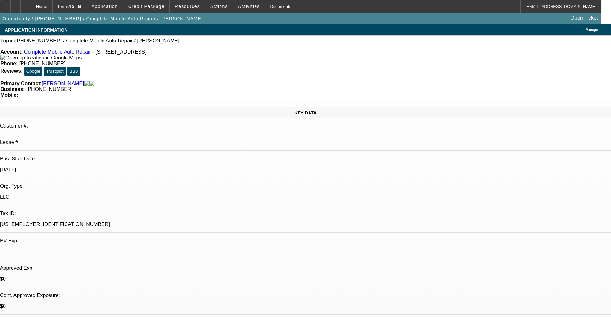
select select "0"
select select "2"
select select "0.1"
select select "4"
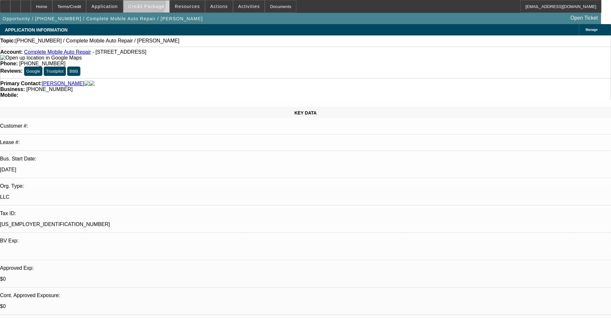
click at [154, 5] on span "Credit Package" at bounding box center [146, 6] width 36 height 5
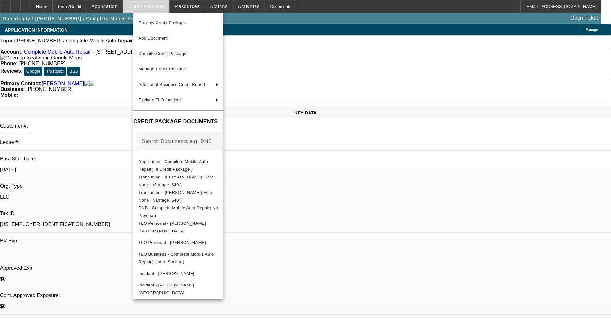
click at [155, 5] on div at bounding box center [305, 159] width 611 height 318
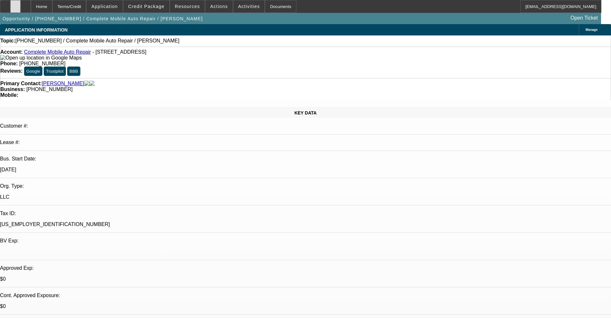
click at [21, 3] on div at bounding box center [15, 6] width 10 height 13
click at [123, 3] on span at bounding box center [105, 6] width 36 height 15
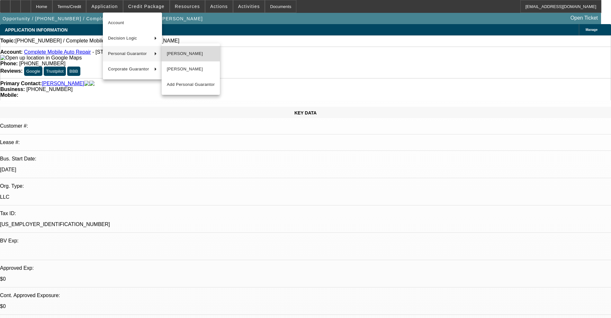
click at [169, 51] on span "Logan Lane" at bounding box center [191, 54] width 48 height 8
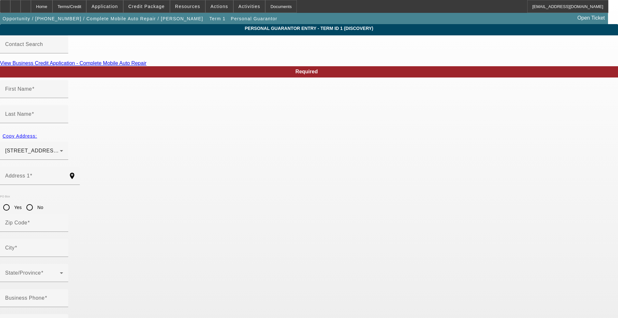
type input "Logan"
type input "Lane"
type input "221 East Church Street"
radio input "true"
type input "55975"
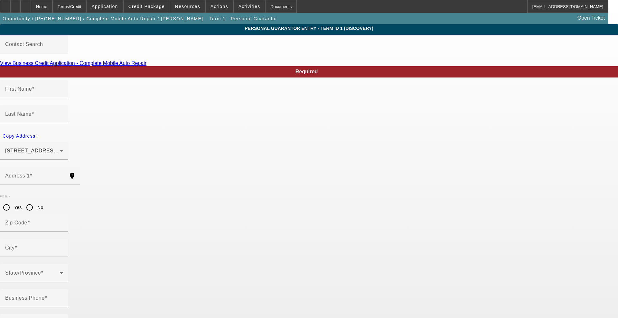
type input "Spring Valley"
type input "(507) 861-9328"
type input "50"
type input "270-45-9490"
type input "complete.mobile.auto.repair@outlook.com"
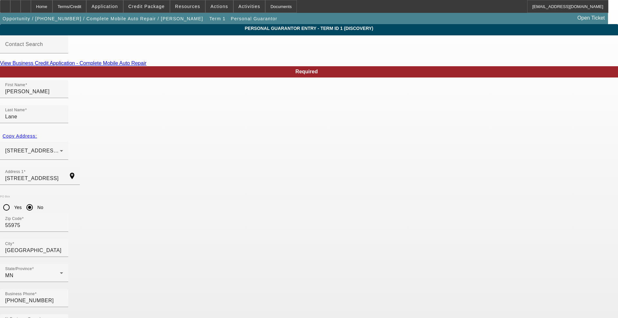
type input "470-45-9490"
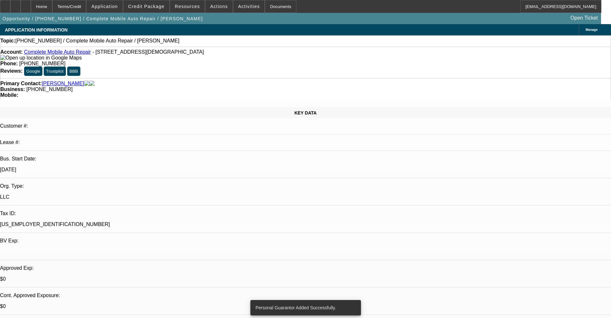
select select "0"
select select "2"
select select "0.1"
select select "4"
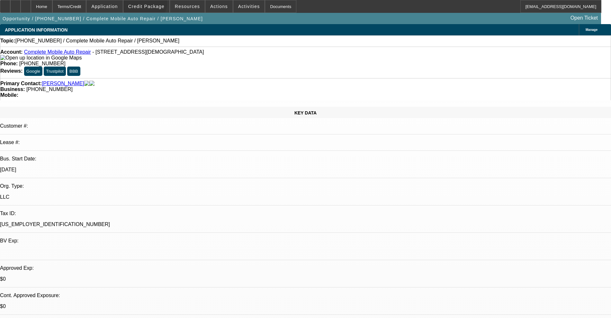
click at [155, 5] on span "Credit Package" at bounding box center [146, 6] width 36 height 5
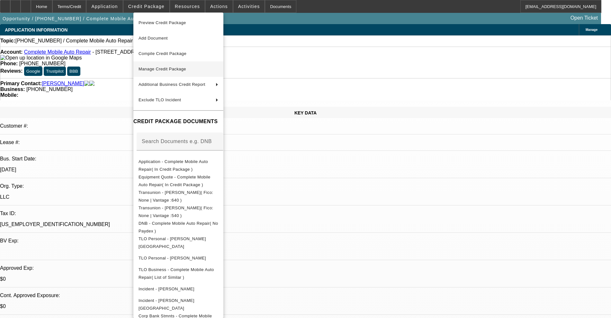
click at [181, 65] on span "Manage Credit Package" at bounding box center [179, 69] width 80 height 8
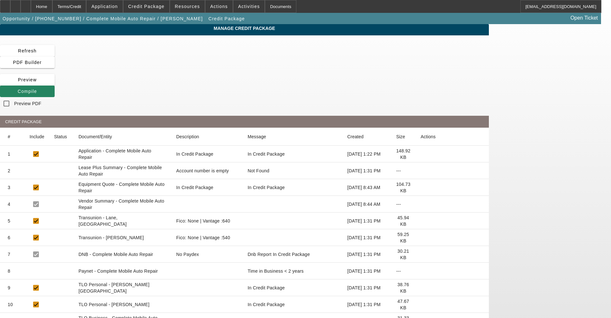
click at [421, 221] on icon at bounding box center [421, 221] width 0 height 0
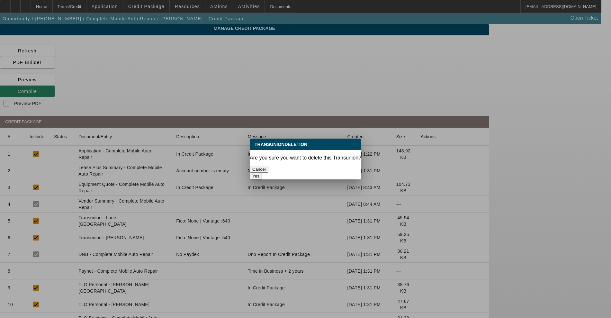
click at [269, 166] on button "Cancel" at bounding box center [259, 169] width 19 height 7
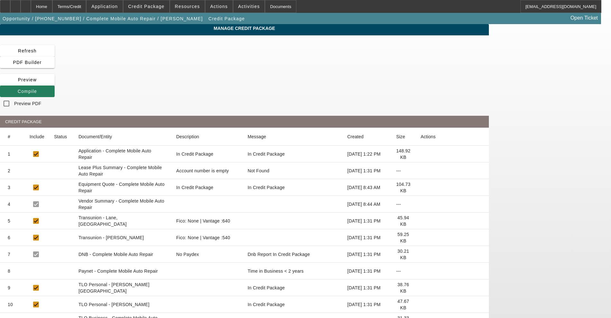
click at [37, 89] on span "Compile" at bounding box center [27, 91] width 19 height 5
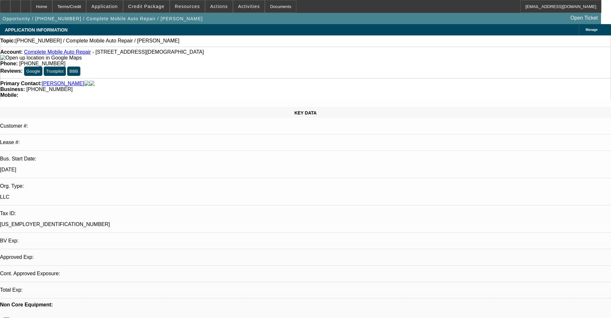
select select "0"
select select "2"
select select "0.1"
select select "4"
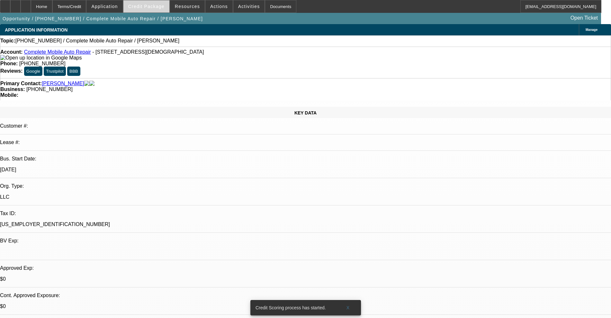
click at [152, 5] on span "Credit Package" at bounding box center [146, 6] width 36 height 5
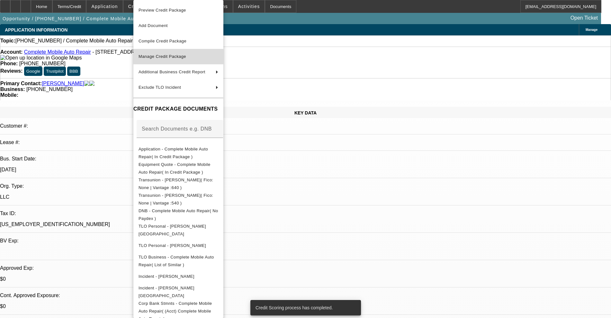
click at [174, 53] on span "Manage Credit Package" at bounding box center [179, 57] width 80 height 8
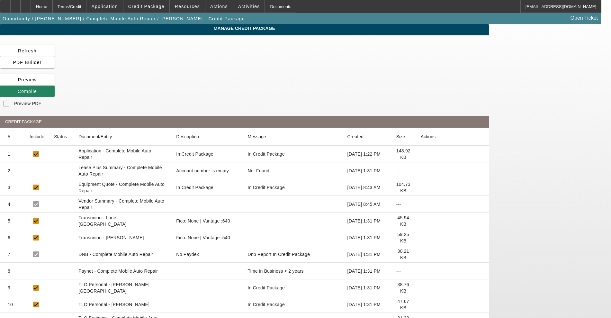
click at [421, 221] on icon at bounding box center [421, 221] width 0 height 0
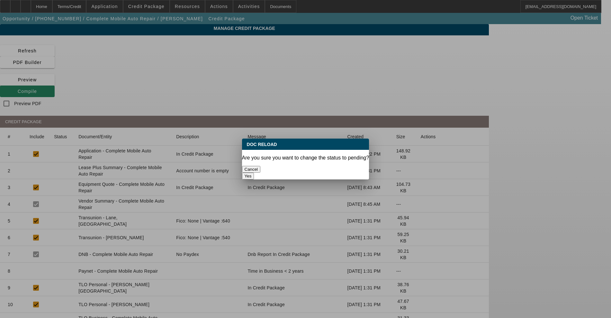
click at [254, 173] on button "Yes" at bounding box center [248, 176] width 12 height 7
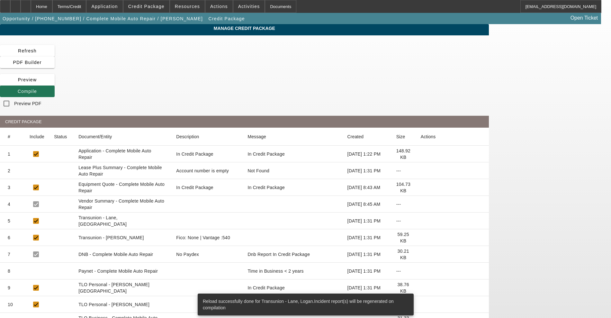
click at [55, 84] on span at bounding box center [27, 91] width 55 height 15
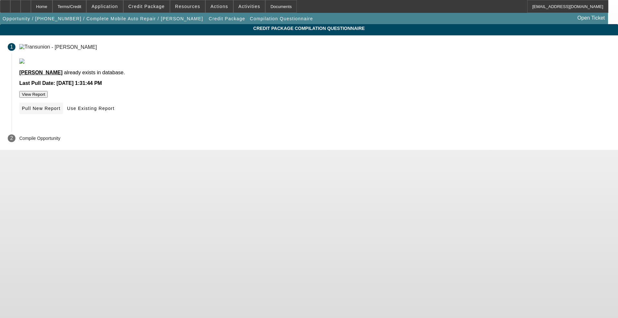
click at [60, 111] on span "Pull New Report" at bounding box center [41, 108] width 39 height 5
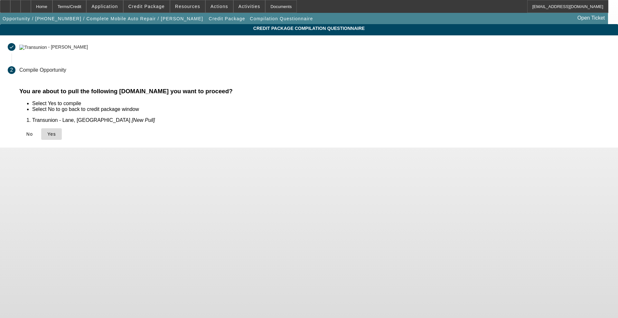
click at [56, 135] on span "Yes" at bounding box center [51, 134] width 9 height 5
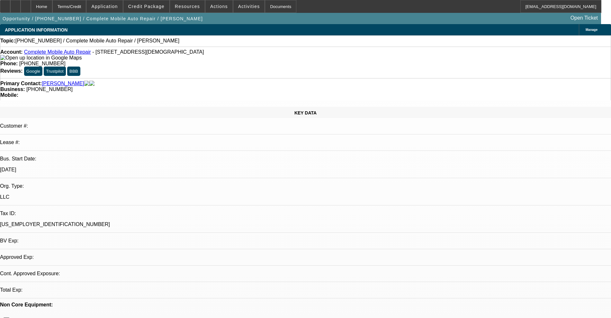
select select "0"
select select "2"
select select "0.1"
select select "4"
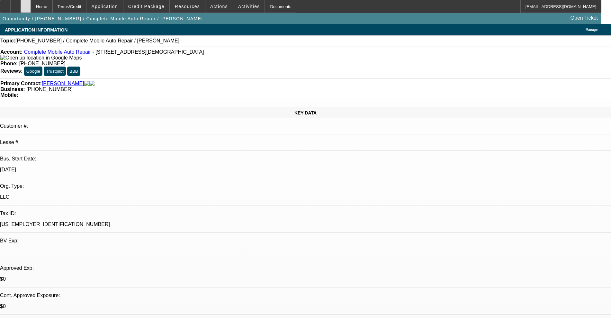
click at [31, 9] on div at bounding box center [26, 6] width 10 height 13
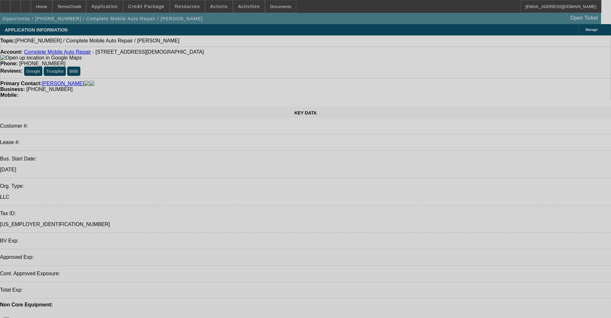
select select "0"
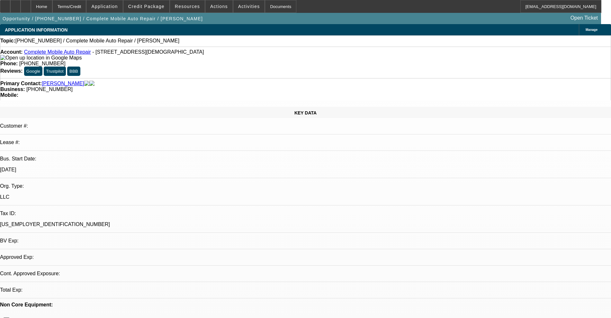
select select "2"
select select "0.1"
select select "4"
click at [15, 4] on icon at bounding box center [15, 4] width 0 height 0
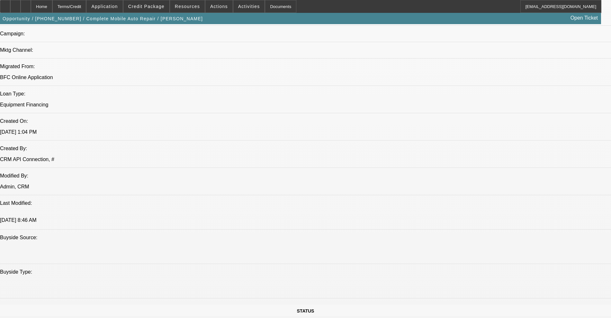
scroll to position [402, 0]
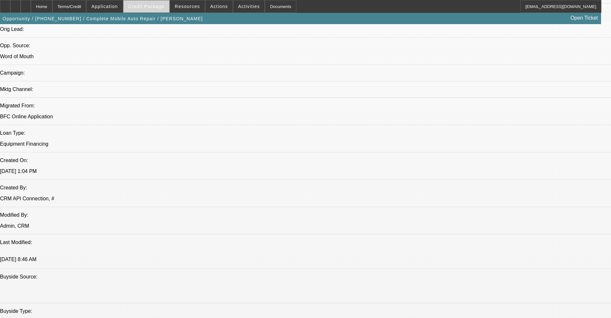
click at [160, 8] on span "Credit Package" at bounding box center [146, 6] width 36 height 5
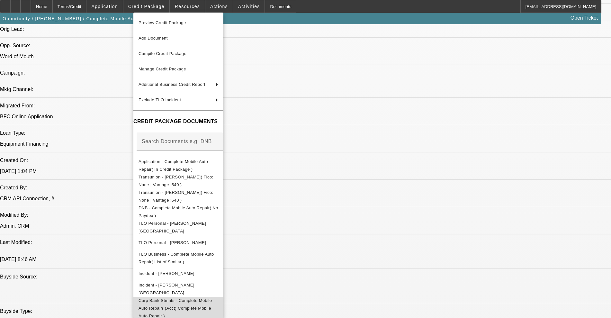
click at [216, 304] on span "Corp Bank Stmnts - Complete Mobile Auto Repair( (Acct) Complete Mobile Auto Rep…" at bounding box center [179, 308] width 80 height 23
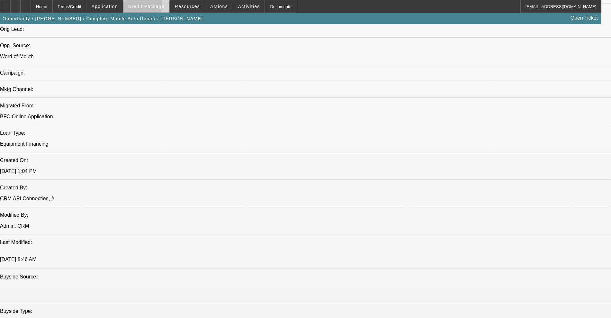
click at [146, 6] on span "Credit Package" at bounding box center [146, 6] width 36 height 5
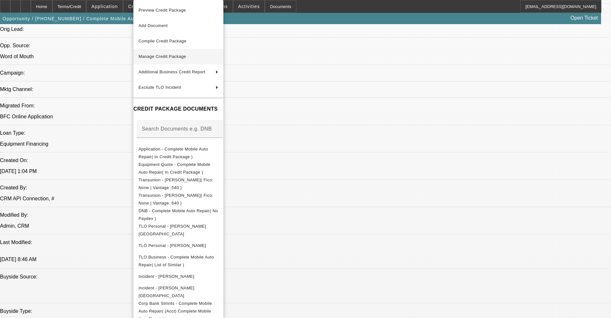
click at [168, 56] on span "Manage Credit Package" at bounding box center [163, 56] width 48 height 5
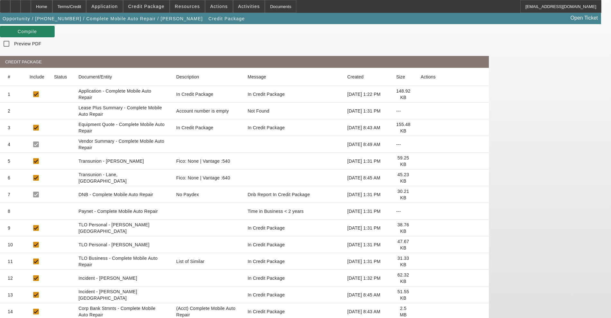
scroll to position [76, 0]
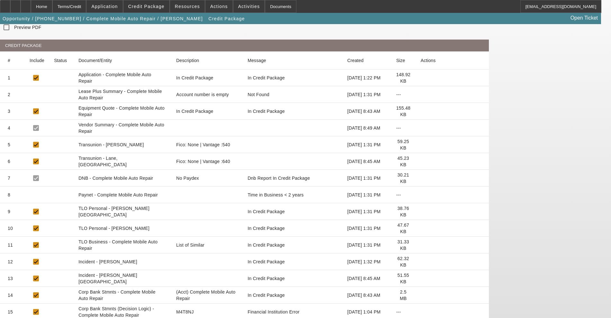
click at [421, 295] on icon at bounding box center [421, 295] width 0 height 0
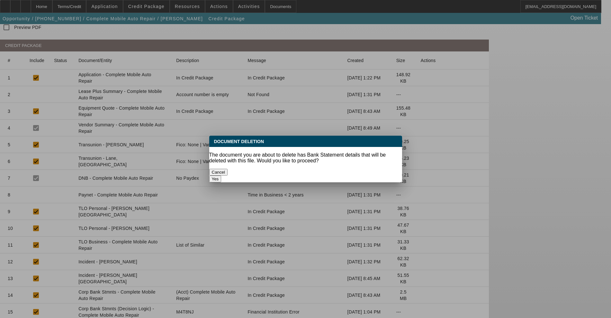
click at [222, 176] on button "Yes" at bounding box center [215, 179] width 12 height 7
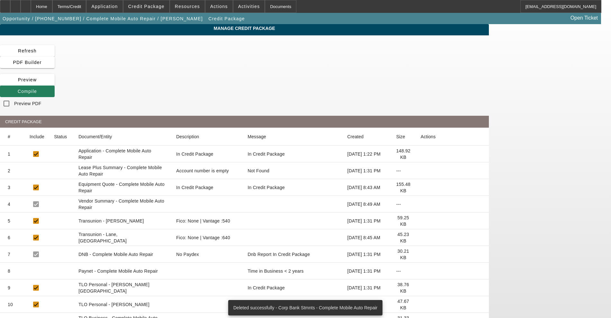
click at [55, 84] on span at bounding box center [27, 91] width 55 height 15
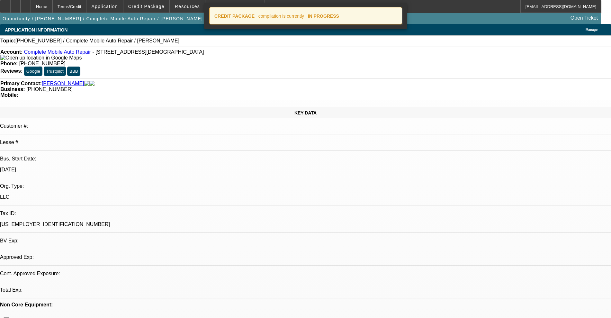
select select "0"
select select "2"
select select "0.1"
select select "4"
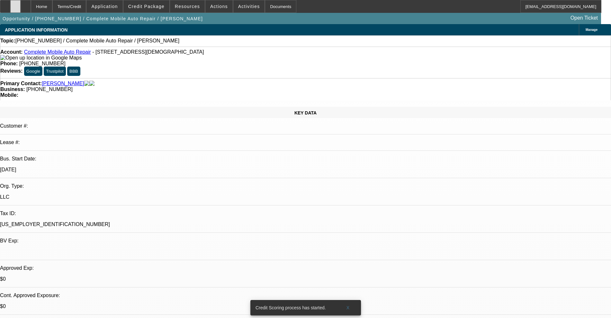
click at [15, 4] on icon at bounding box center [15, 4] width 0 height 0
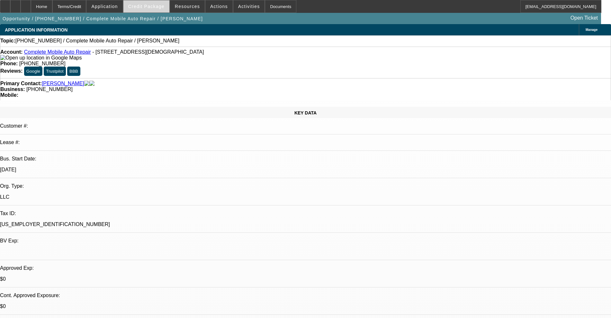
click at [157, 4] on span "Credit Package" at bounding box center [146, 6] width 36 height 5
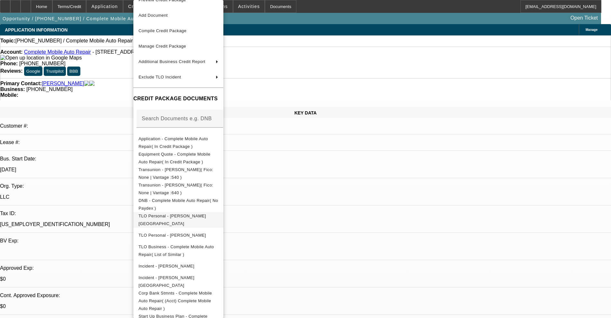
scroll to position [16, 0]
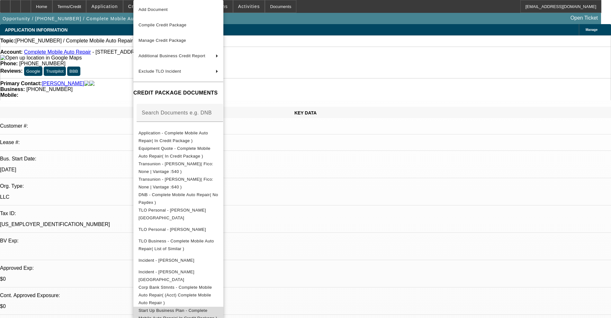
click at [191, 309] on span "Start Up Business Plan - Complete Mobile Auto Repair( In Credit Package )" at bounding box center [178, 314] width 79 height 13
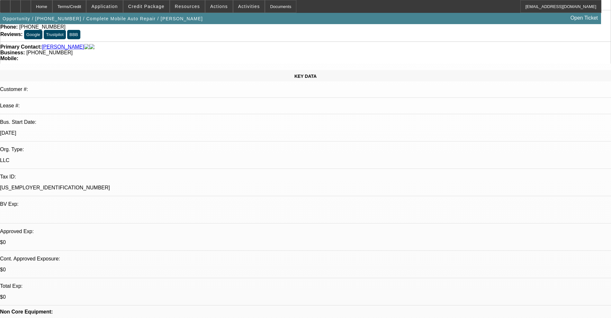
scroll to position [80, 0]
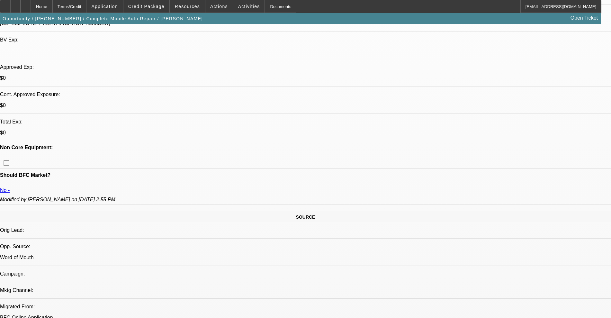
scroll to position [161, 0]
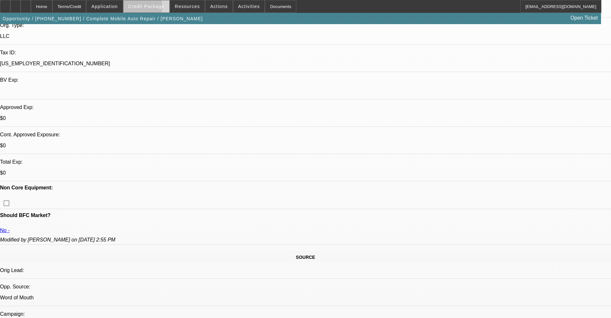
click at [149, 8] on span "Credit Package" at bounding box center [146, 6] width 36 height 5
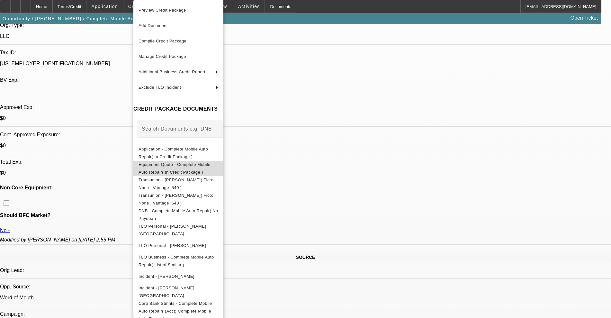
click at [176, 161] on button "Equipment Quote - Complete Mobile Auto Repair( In Credit Package )" at bounding box center [178, 168] width 90 height 15
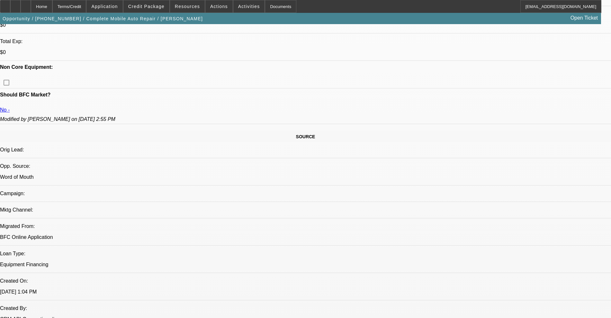
scroll to position [322, 0]
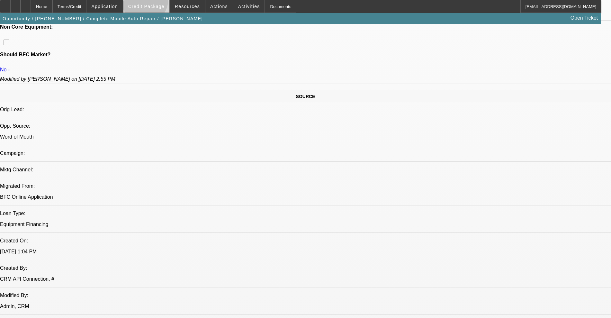
click at [155, 2] on span at bounding box center [147, 6] width 46 height 15
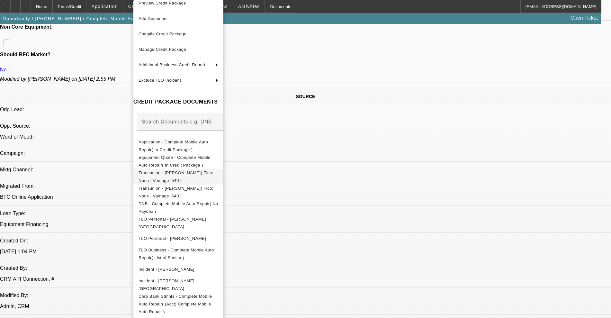
scroll to position [0, 0]
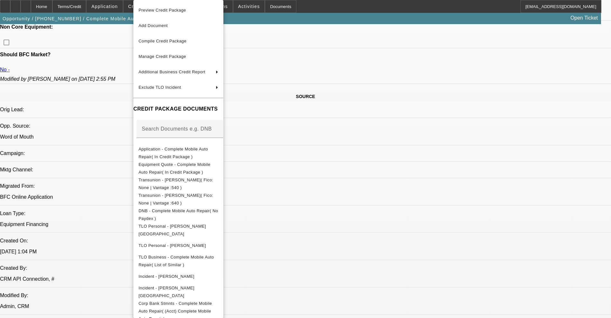
click at [39, 9] on div at bounding box center [305, 159] width 611 height 318
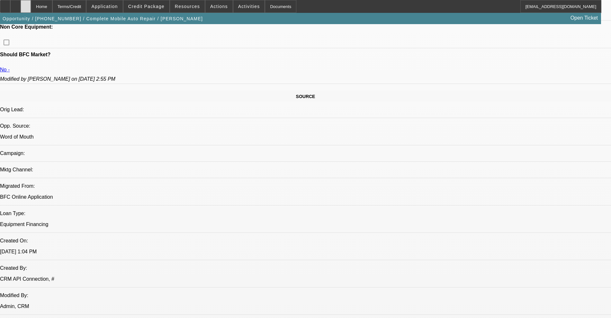
click at [26, 4] on icon at bounding box center [26, 4] width 0 height 0
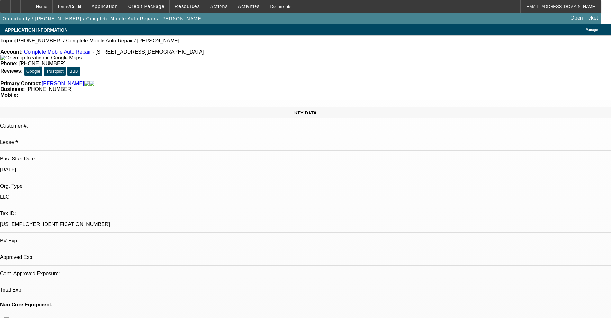
select select "0"
select select "2"
select select "0.1"
select select "4"
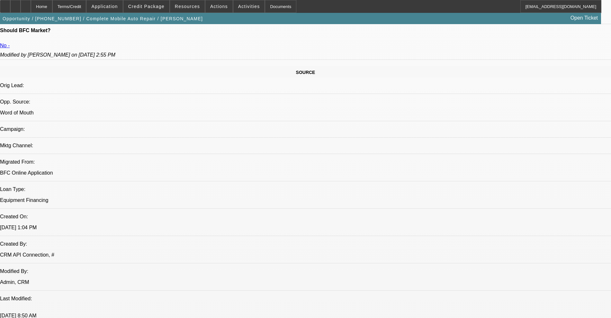
scroll to position [386, 0]
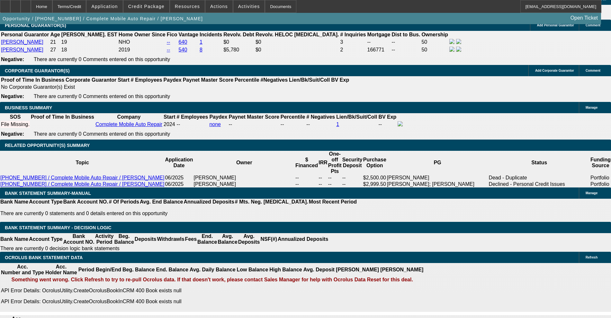
scroll to position [909, 0]
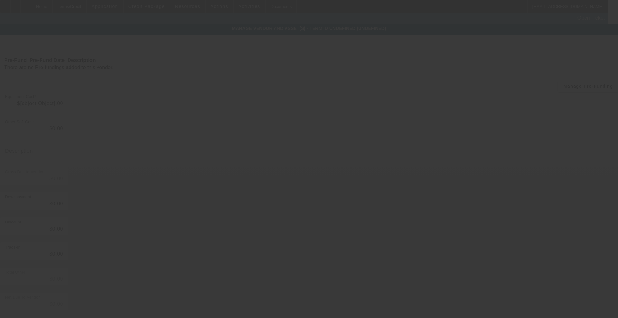
type input "$98,000.00"
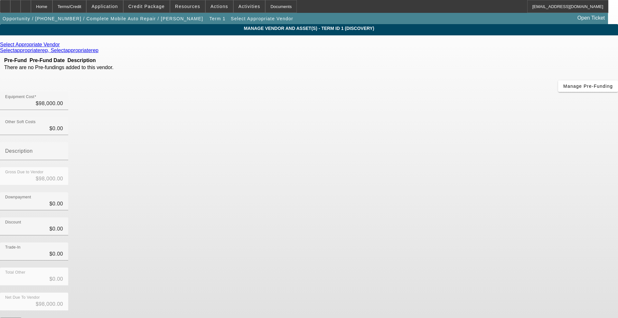
click at [61, 47] on icon at bounding box center [61, 44] width 0 height 5
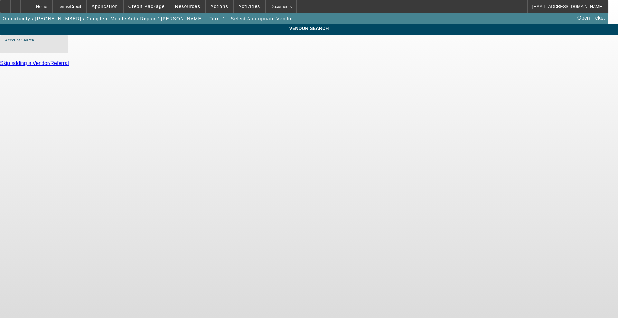
click at [63, 50] on input "Account Search" at bounding box center [34, 47] width 58 height 8
type input "p"
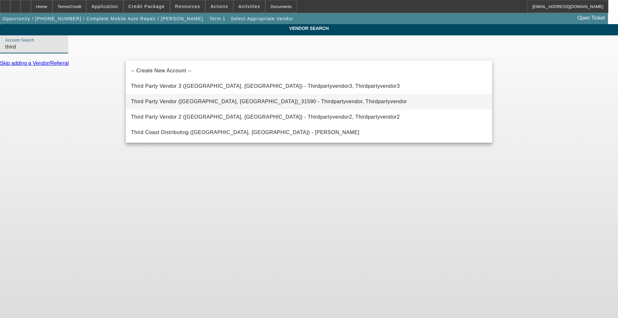
click at [150, 100] on span "Third Party Vendor (Northbrook, IL)_31590 - Thirdpartyvendor, Thirdpartyvendor" at bounding box center [269, 101] width 276 height 5
type input "Third Party Vendor (Northbrook, IL)_31590 - Thirdpartyvendor, Thirdpartyvendor"
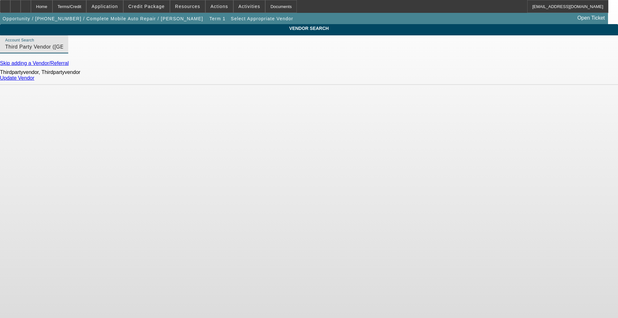
click at [34, 81] on link "Update Vendor" at bounding box center [17, 77] width 34 height 5
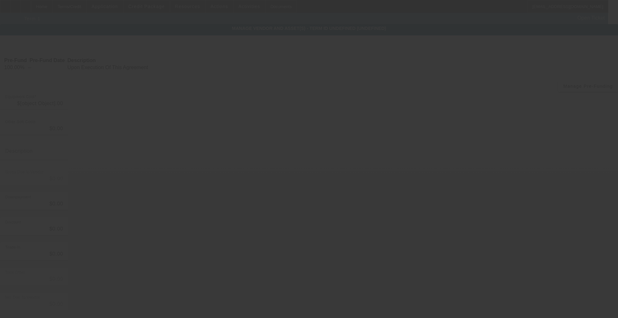
type input "$98,000.00"
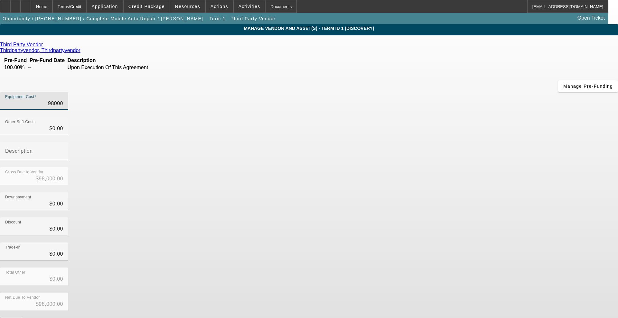
drag, startPoint x: 345, startPoint y: 54, endPoint x: 530, endPoint y: 34, distance: 187.0
click at [530, 34] on app-vendor-asset-manage "MANAGE VENDOR AND ASSET(S) - Term ID 1 (Discovery) Remove Vendor Third Party Ve…" at bounding box center [309, 196] width 618 height 345
type input "4"
type input "$4.00"
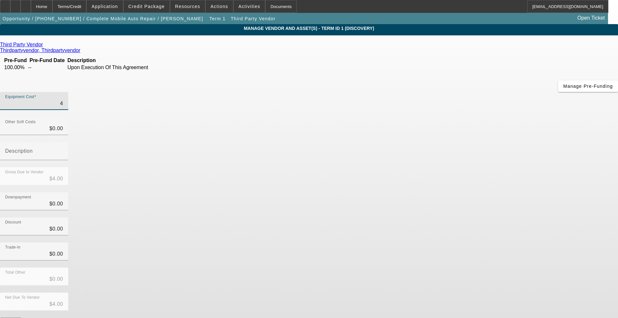
type input "48"
type input "$48.00"
type input "489"
type input "$489.00"
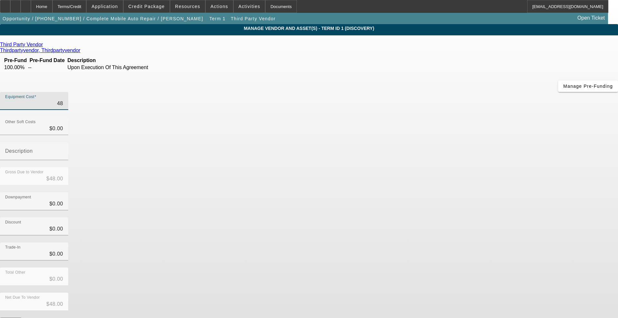
type input "$489.00"
type input "4890"
type input "$4,890.00"
type input "48900"
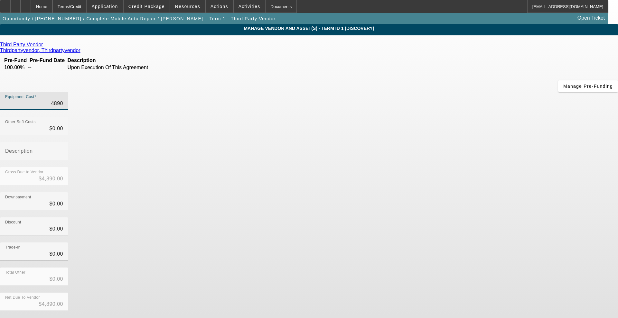
type input "$48,900.00"
click at [268, 170] on div "Third Party Vendor Thirdpartyvendor, Thirdpartyvendor Pre-Fund Pre-Fund Date De…" at bounding box center [309, 186] width 618 height 289
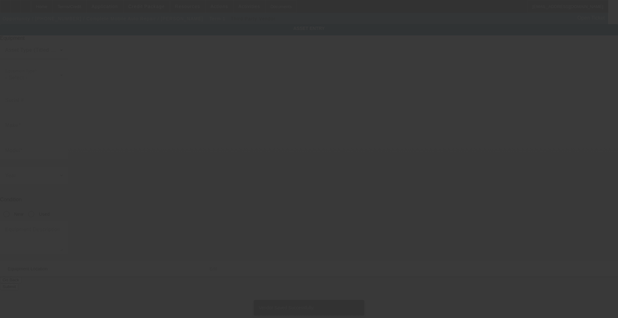
type textarea "3 tow trucks; Make: ford"
type input "1025 Industrial Drive"
type input "Spring Valley"
type input "55975"
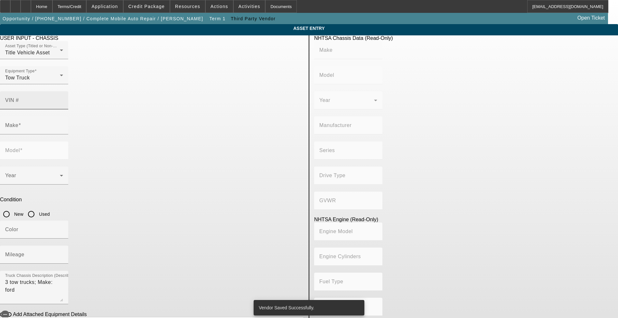
click at [63, 99] on input "VIN #" at bounding box center [34, 103] width 58 height 8
paste input "1FVACWDT1GHHF4736"
type input "1FVACWDT1GHHF4736"
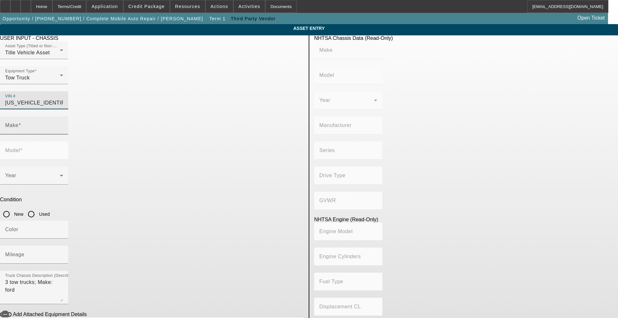
type input "FREIGHTLINER"
type input "M2"
type input "DAIMLER TRUCK NORTH AMERICA LLC"
type input "106 Medium Duty"
type input "4x2"
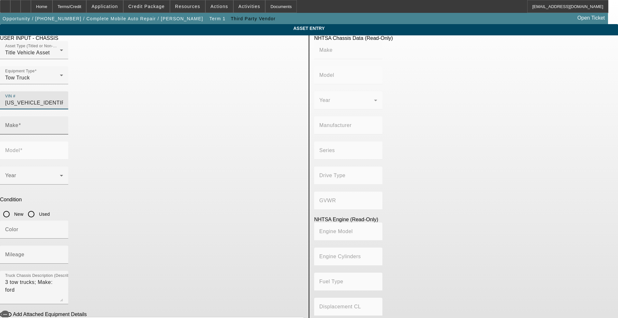
type input "Class 6: 19,501 - 26,000 lb (8,845 - 11,794 kg)"
type input "Cummins ISB"
type input "6"
type input "Diesel"
type input "408.85908543470"
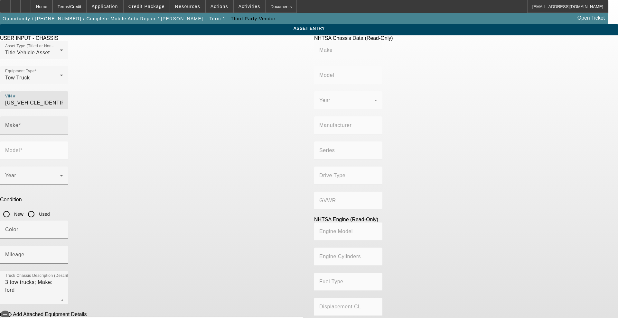
type input "6.7"
type input "FREIGHTLINER"
type input "M2"
type input "1FVACWDT1GHHF4736"
click at [38, 208] on input "Used" at bounding box center [31, 214] width 13 height 13
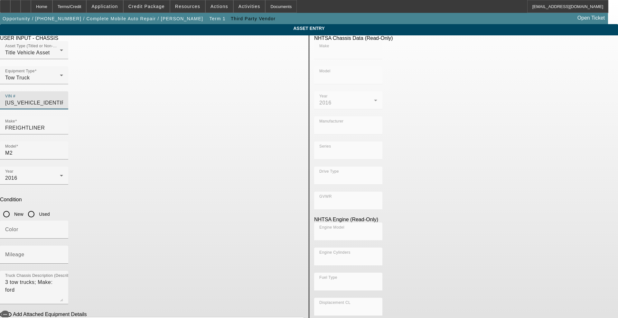
radio input "true"
type input "FREIGHTLINER"
type input "M2"
type input "DAIMLER TRUCK NORTH AMERICA LLC"
type input "106 Medium Duty"
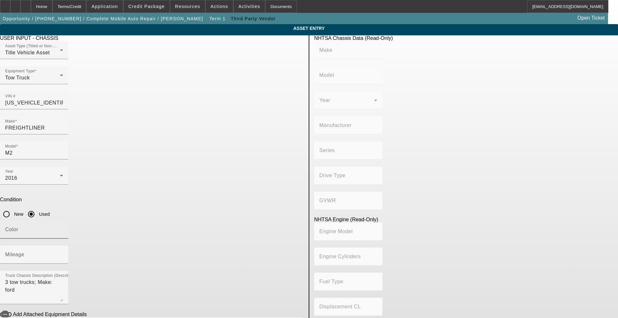
type input "4x2"
type input "Class 6: 19,501 - 26,000 lb (8,845 - 11,794 kg)"
type input "Cummins ISB"
type input "6"
type input "Diesel"
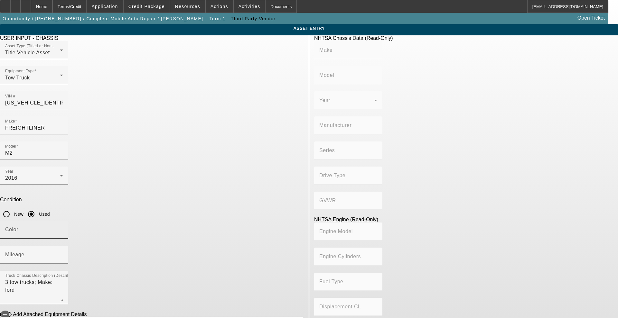
type input "408.85908543470"
type input "6.7"
click at [63, 228] on input "Color" at bounding box center [34, 232] width 58 height 8
type input "white"
type input "202634"
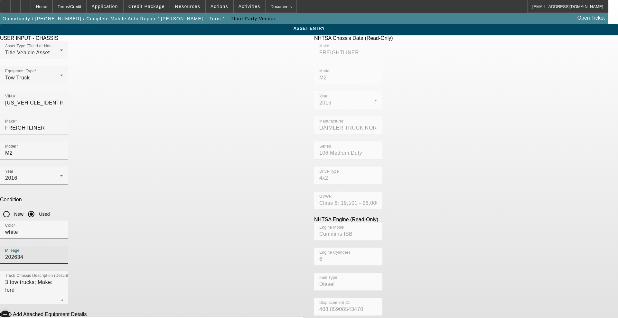
click at [9, 311] on span "button" at bounding box center [5, 315] width 8 height 8
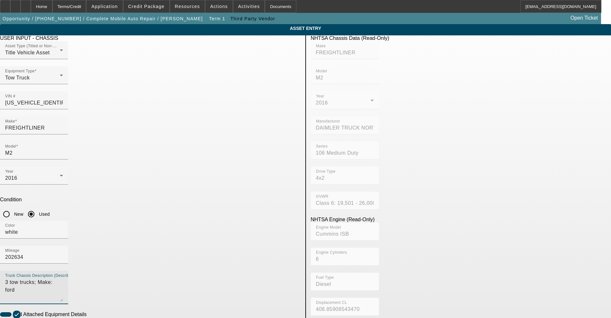
drag, startPoint x: 178, startPoint y: 191, endPoint x: 107, endPoint y: 182, distance: 72.0
click at [107, 182] on app-asset-collateral-manage "ASSET ENTRY Delete asset USER INPUT - CHASSIS Asset Type (Titled or Non-Titled)…" at bounding box center [305, 274] width 611 height 501
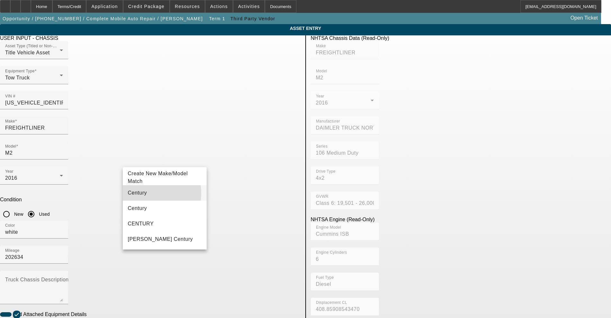
click at [139, 193] on span "Century" at bounding box center [137, 192] width 19 height 5
type input "Century"
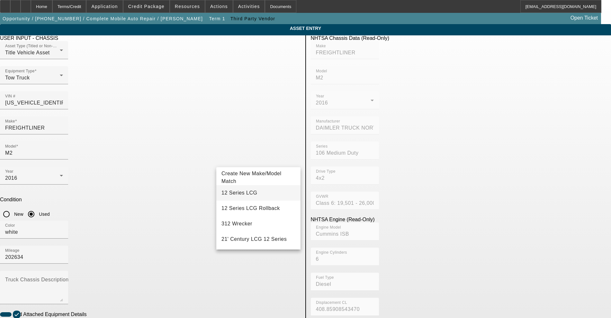
click at [231, 190] on span "12 Series LCG" at bounding box center [240, 193] width 36 height 8
type input "12 Series LCG"
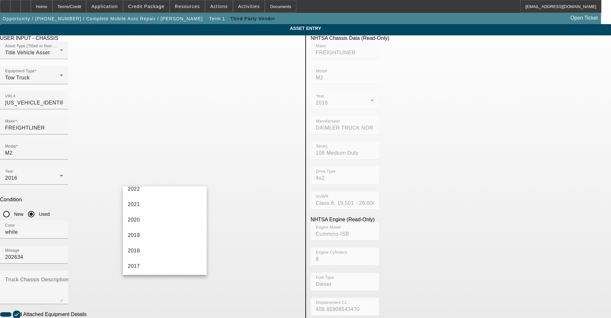
scroll to position [121, 0]
click at [134, 259] on span "2016" at bounding box center [134, 262] width 12 height 8
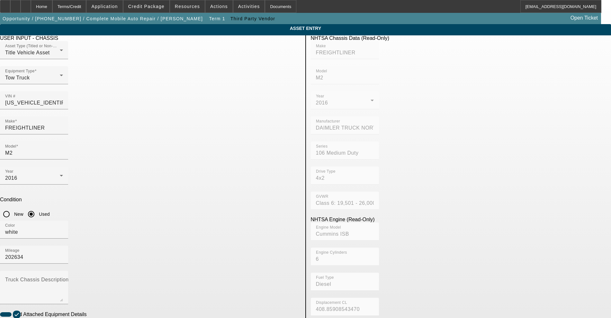
radio input "true"
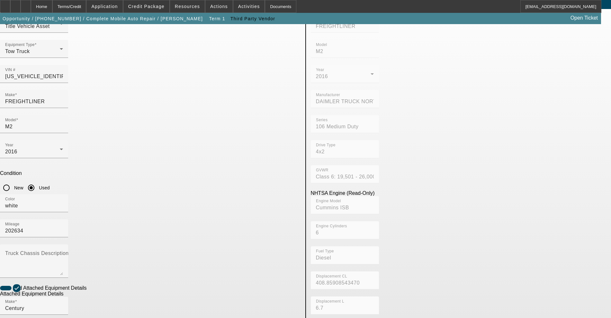
scroll to position [96, 0]
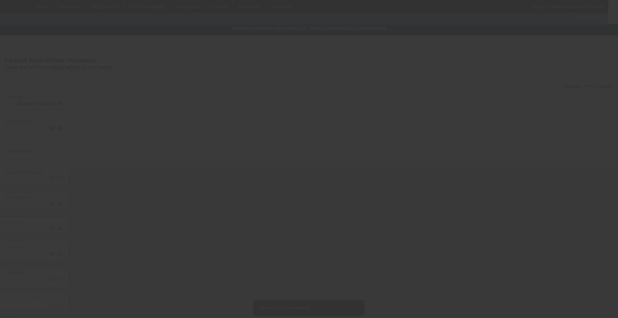
type input "$48,900.00"
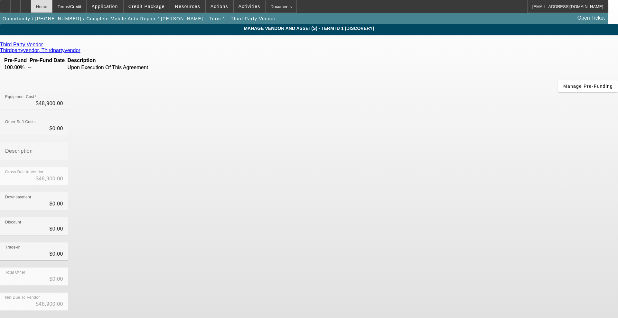
click at [52, 3] on div "Home" at bounding box center [42, 6] width 22 height 13
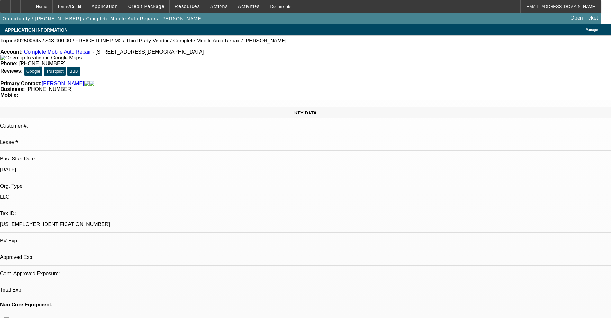
select select "0"
select select "2"
select select "0.1"
select select "4"
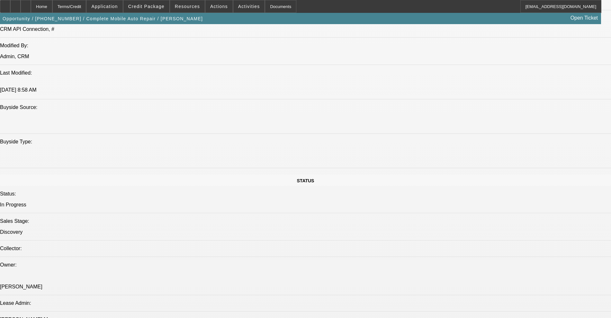
scroll to position [442, 0]
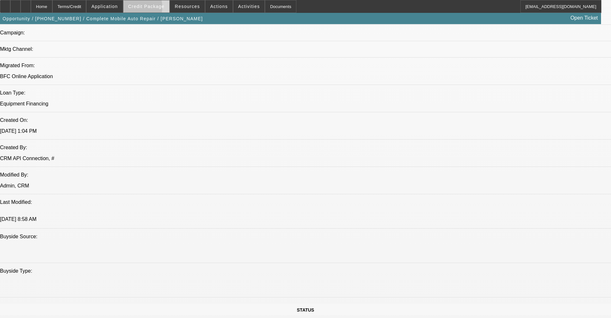
click at [143, 9] on span at bounding box center [147, 6] width 46 height 15
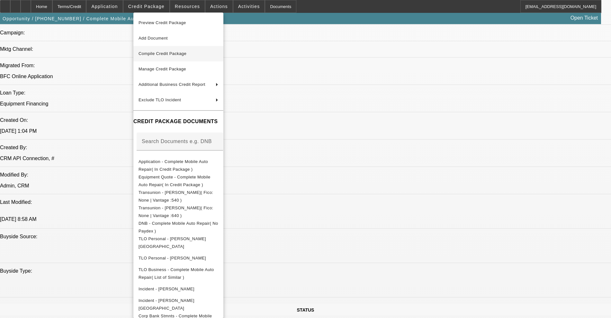
click at [159, 54] on span "Compile Credit Package" at bounding box center [163, 53] width 48 height 5
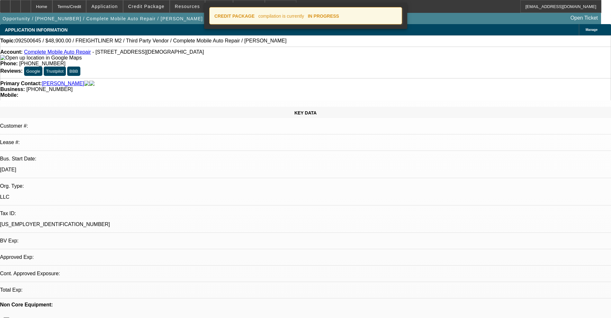
select select "0"
select select "2"
select select "0.1"
select select "4"
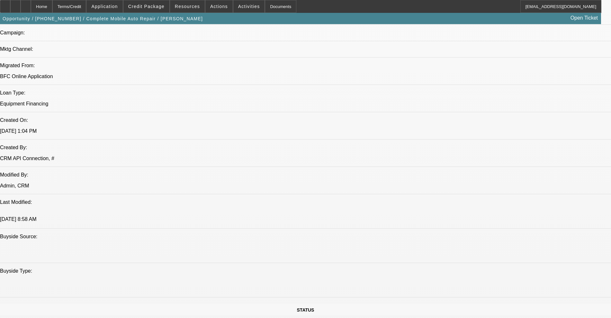
scroll to position [643, 0]
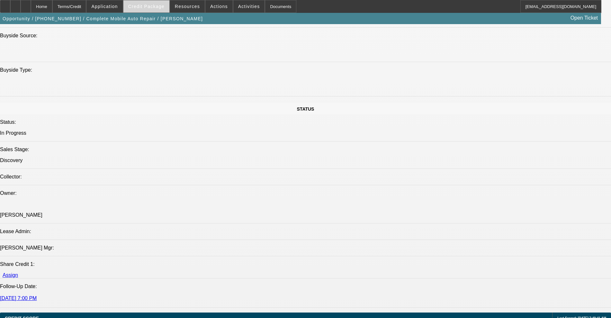
click at [153, 3] on span at bounding box center [147, 6] width 46 height 15
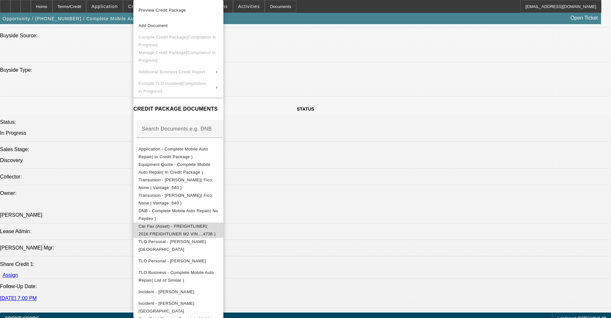
click at [208, 225] on span "Car Fax (Asset) - FREIGHTLINER( 2016 FREIGHTLINER M2 VIN....4736 )" at bounding box center [177, 230] width 77 height 13
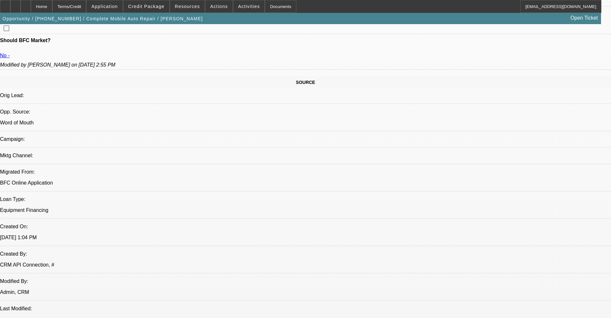
scroll to position [442, 0]
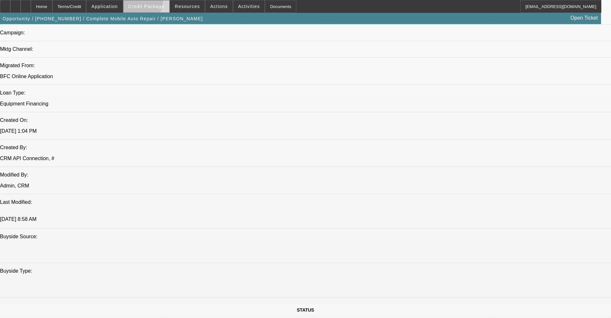
click at [150, 3] on span at bounding box center [147, 6] width 46 height 15
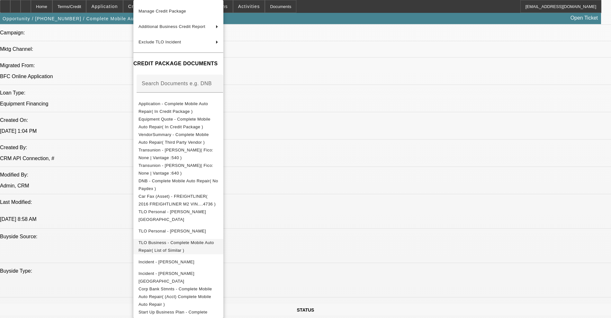
scroll to position [47, 0]
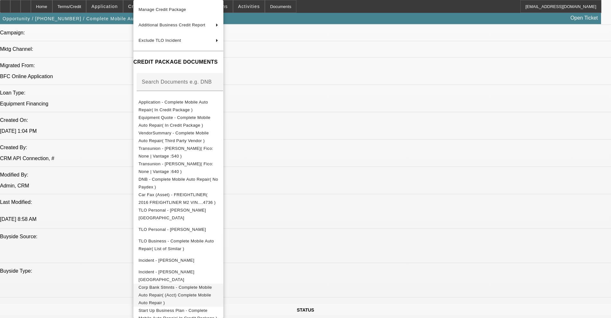
click at [195, 289] on span "Corp Bank Stmnts - Complete Mobile Auto Repair( (Acct) Complete Mobile Auto Rep…" at bounding box center [175, 295] width 73 height 20
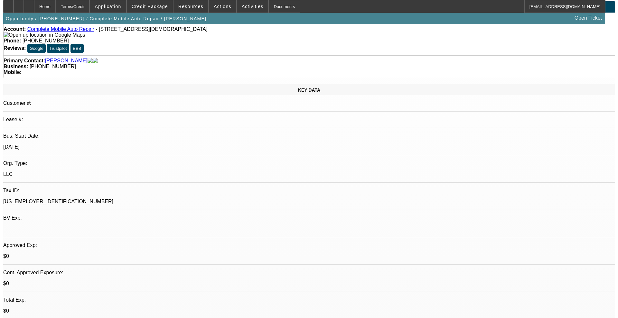
scroll to position [0, 0]
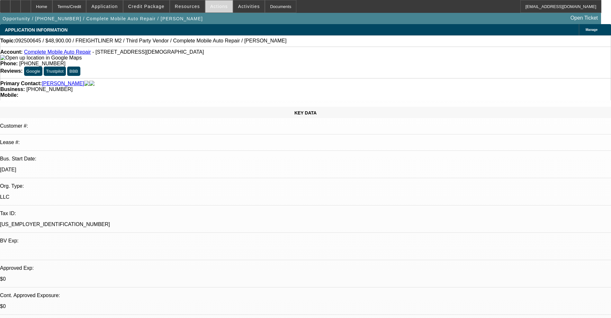
click at [215, 7] on span "Actions" at bounding box center [219, 6] width 18 height 5
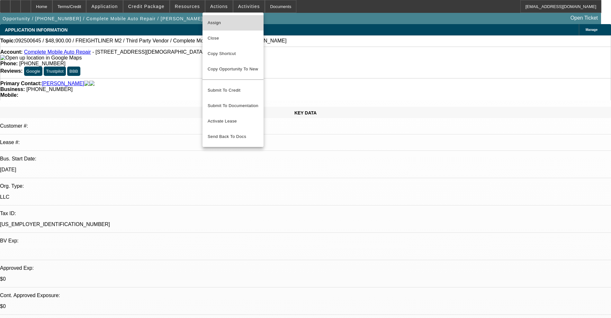
click at [212, 27] on button "Assign" at bounding box center [233, 22] width 61 height 15
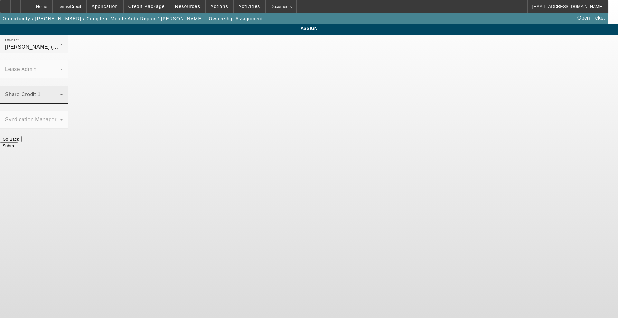
click at [60, 93] on span at bounding box center [32, 97] width 55 height 8
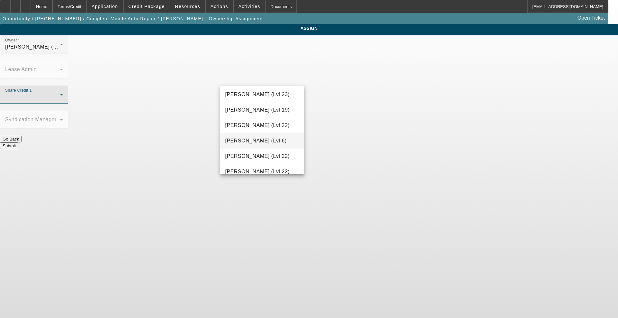
scroll to position [684, 0]
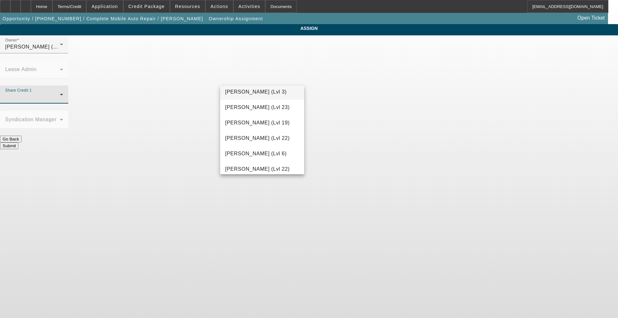
click at [243, 94] on span "Richards, Stephanie (Lvl 3)" at bounding box center [255, 92] width 61 height 8
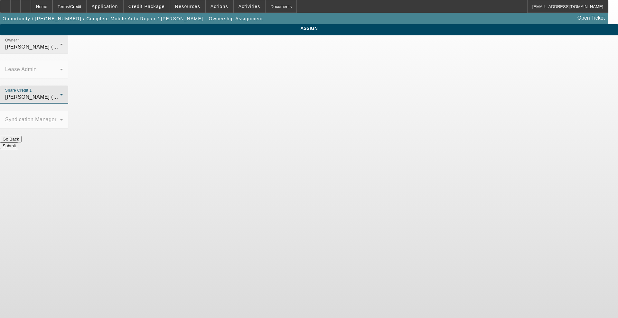
click at [63, 49] on div "Owner Richards, Stephanie (Lvl 3)" at bounding box center [34, 44] width 58 height 18
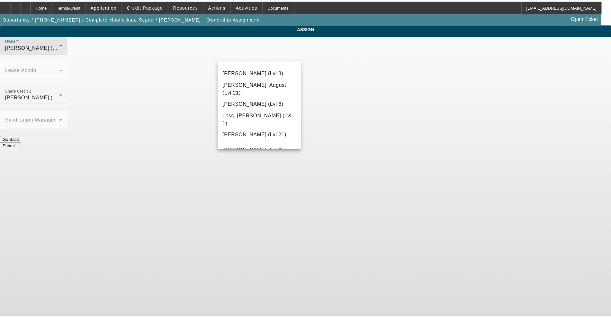
scroll to position [461, 0]
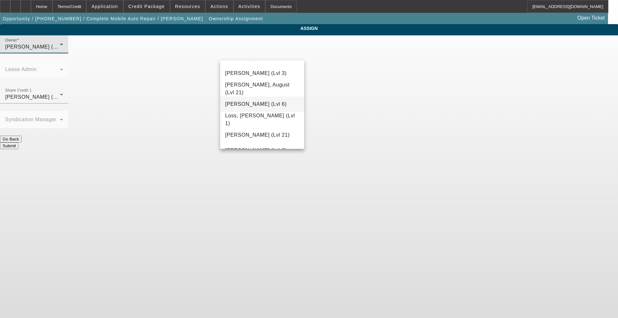
click at [244, 105] on span "Lionello, Nick (Lvl 6)" at bounding box center [255, 104] width 61 height 8
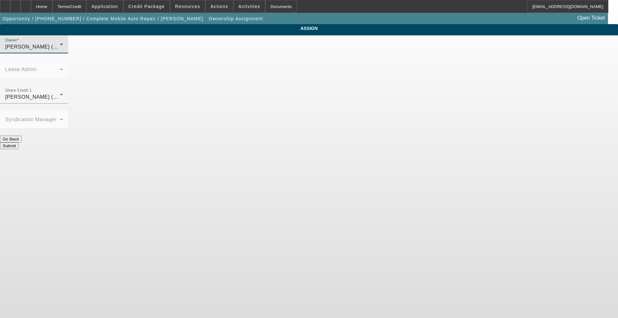
click at [18, 142] on button "Submit" at bounding box center [9, 145] width 18 height 7
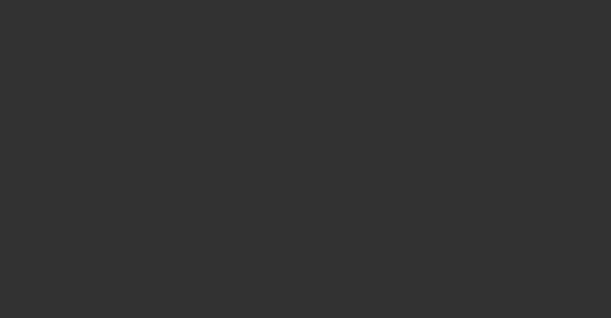
select select "0"
select select "2"
select select "0.1"
select select "4"
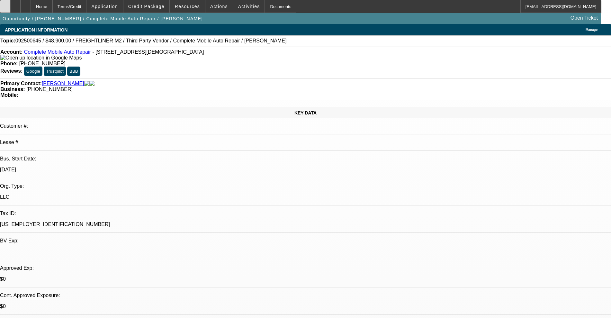
click at [8, 5] on div at bounding box center [5, 6] width 10 height 13
click at [158, 5] on span "Credit Package" at bounding box center [146, 6] width 36 height 5
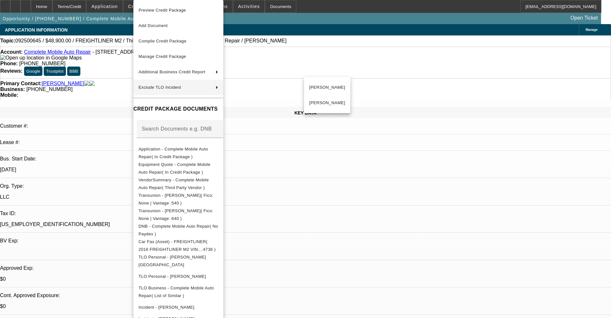
click at [107, 68] on div at bounding box center [305, 159] width 611 height 318
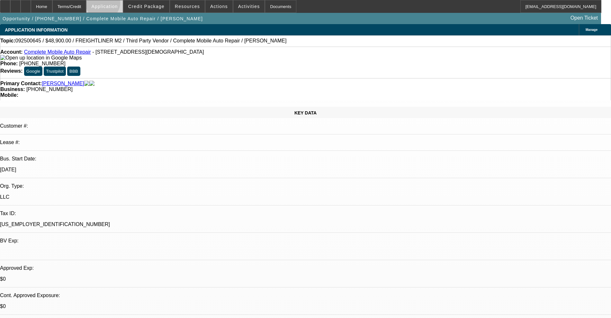
click at [118, 5] on span "Application" at bounding box center [104, 6] width 26 height 5
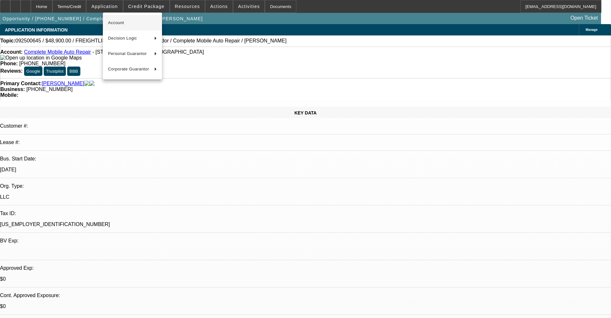
click at [126, 21] on span "Account" at bounding box center [132, 23] width 49 height 8
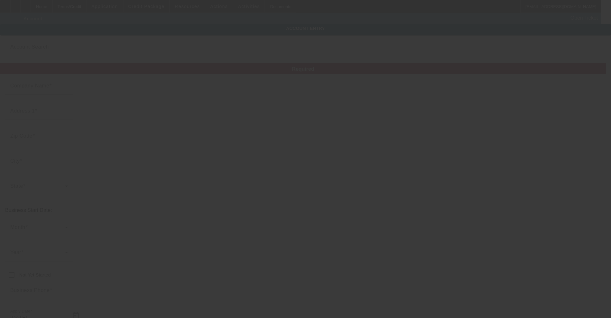
type input "Complete Mobile Auto Repair"
type input "221 E Church St"
type input "55975"
type input "Spring Valley"
type input "(507) 861-9328"
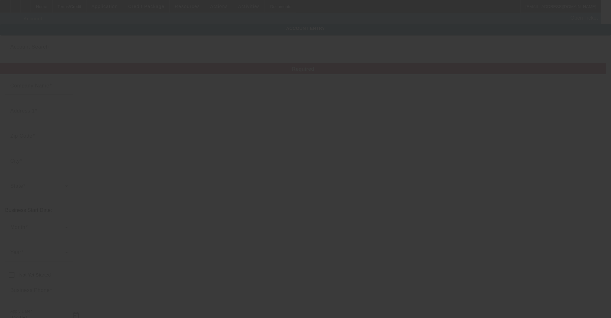
type input "complete.mobile.auto.repair@outlook.com"
type input "99-2933495"
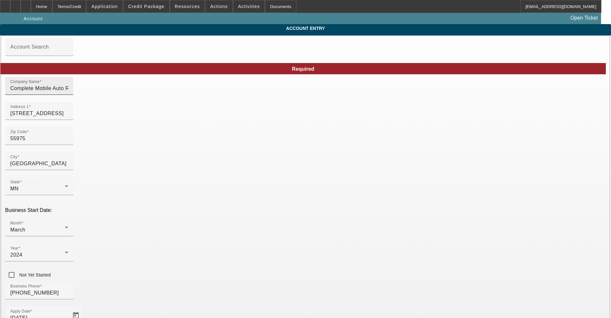
type input "9/29/2025"
click at [68, 92] on input "Complete Mobile Auto Repair" at bounding box center [39, 89] width 58 height 8
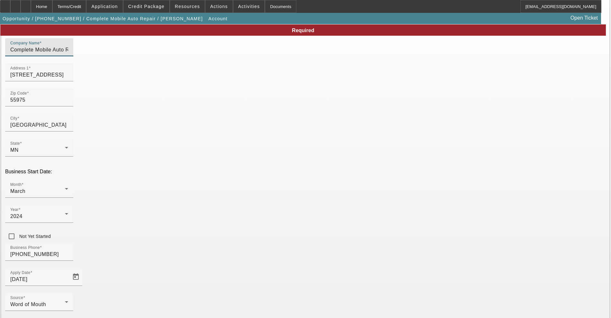
scroll to position [61, 0]
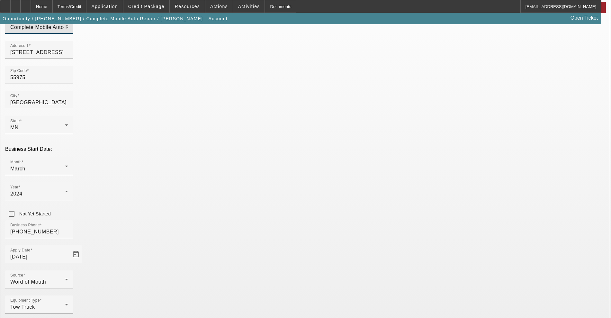
type input "Complete Mobile Auto Repair LLC"
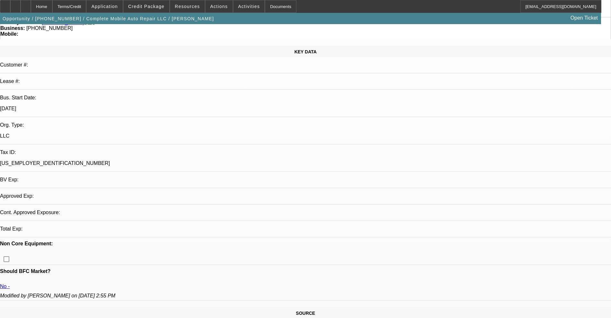
select select "0"
select select "2"
select select "0.1"
select select "4"
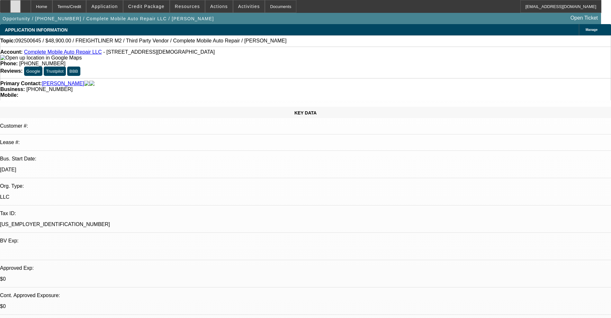
click at [15, 4] on icon at bounding box center [15, 4] width 0 height 0
click at [53, 81] on link "Keefer, Cody" at bounding box center [63, 84] width 42 height 6
click at [59, 52] on link "Complete Mobile Auto Repair LLC" at bounding box center [63, 51] width 78 height 5
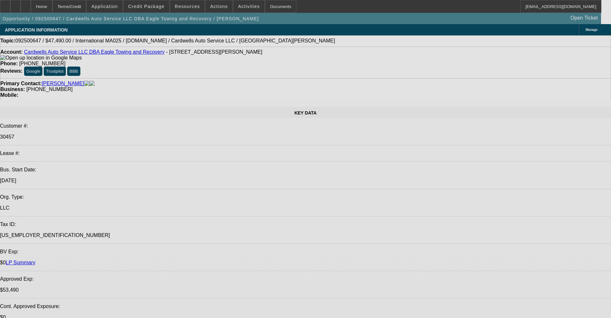
select select "0"
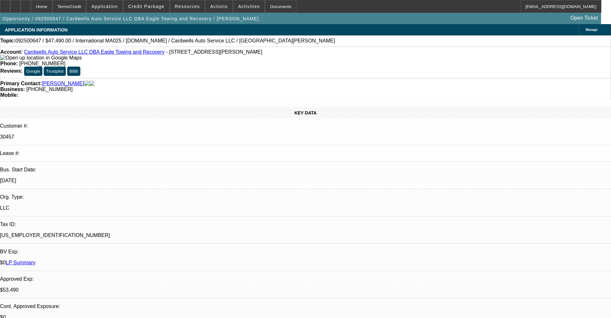
select select "0"
select select "2"
select select "0.1"
select select "4"
select select "0"
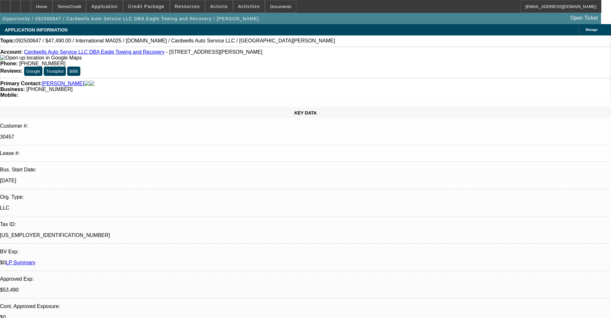
select select "0"
select select "2"
select select "0.1"
select select "4"
select select "0"
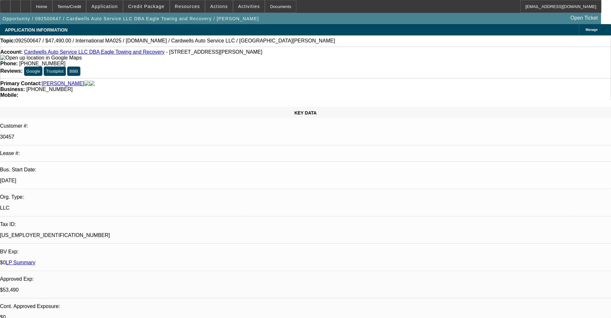
select select "0"
select select "2"
select select "0.1"
select select "4"
select select "0"
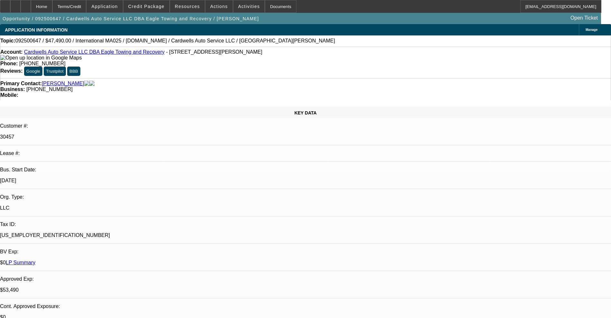
select select "2"
select select "0.1"
select select "4"
click at [147, 5] on span "Credit Package" at bounding box center [146, 6] width 36 height 5
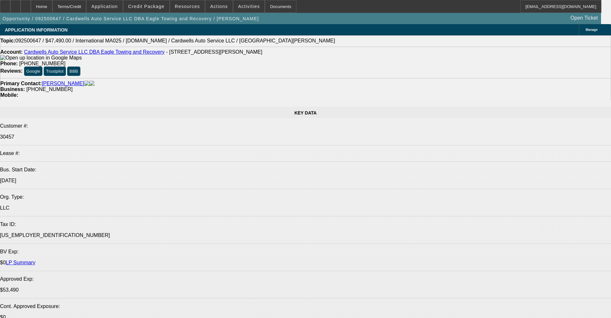
select select "0"
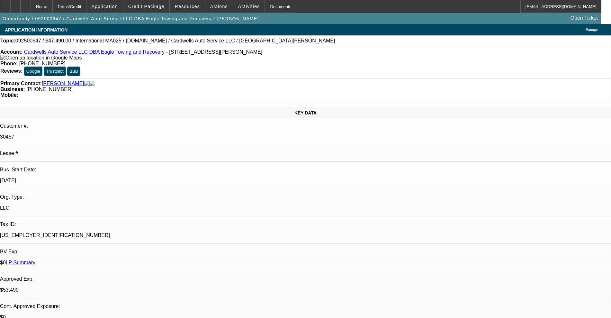
select select "0"
select select "2"
select select "0.1"
select select "4"
select select "0"
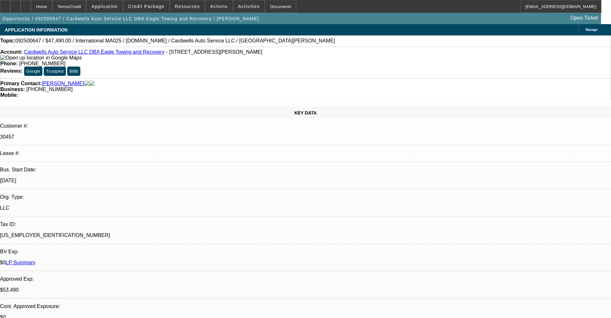
select select "0"
select select "2"
select select "0.1"
select select "4"
select select "0"
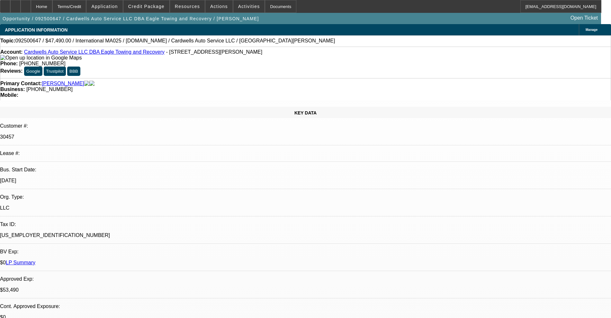
select select "0"
select select "2"
select select "0.1"
select select "4"
select select "0"
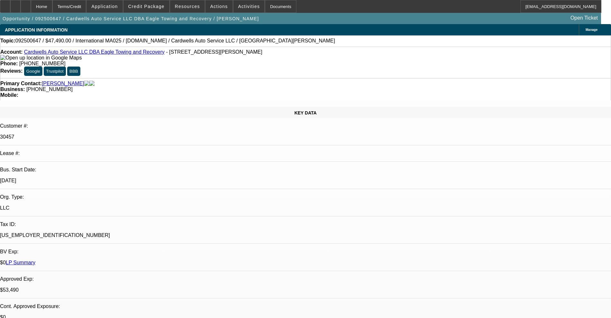
select select "2"
select select "0.1"
select select "4"
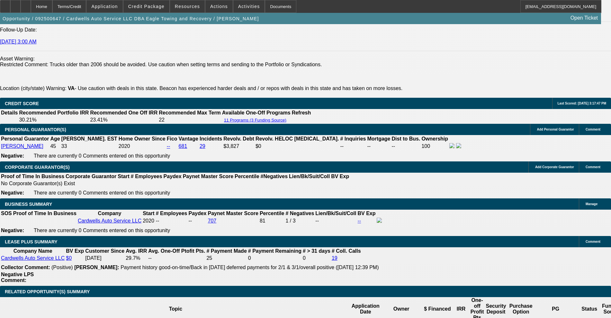
scroll to position [925, 0]
